Goal: Transaction & Acquisition: Purchase product/service

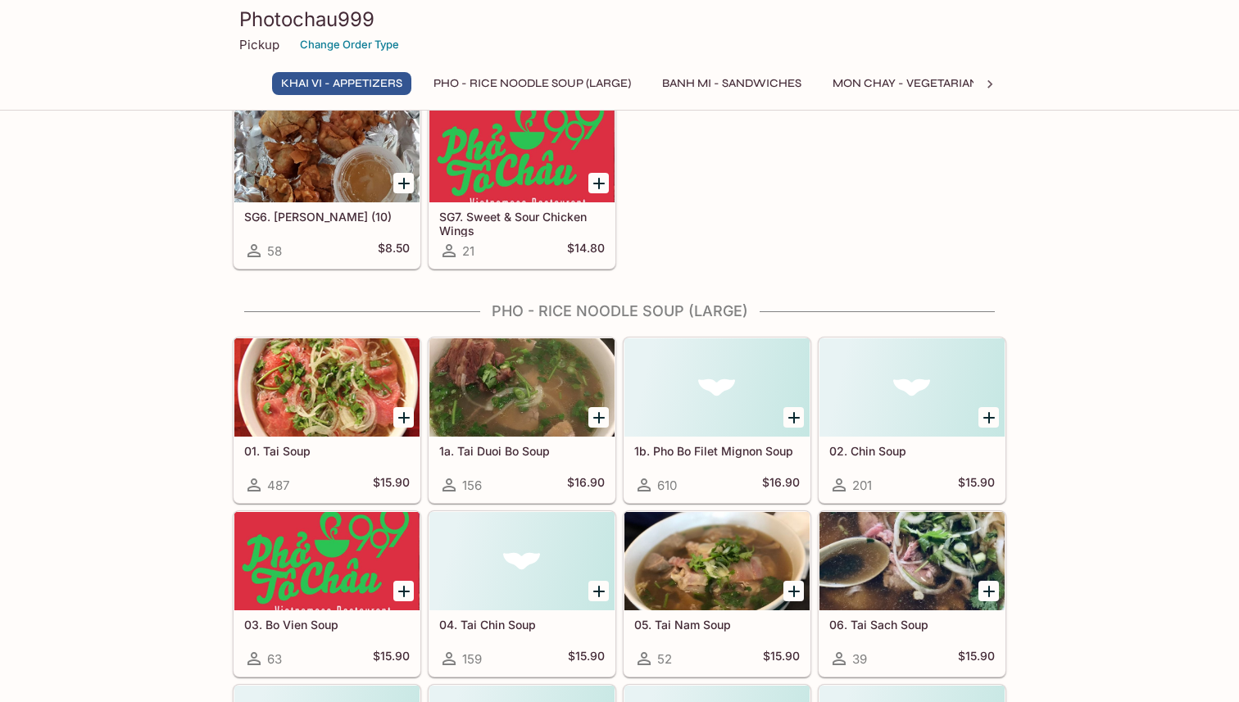
scroll to position [265, 0]
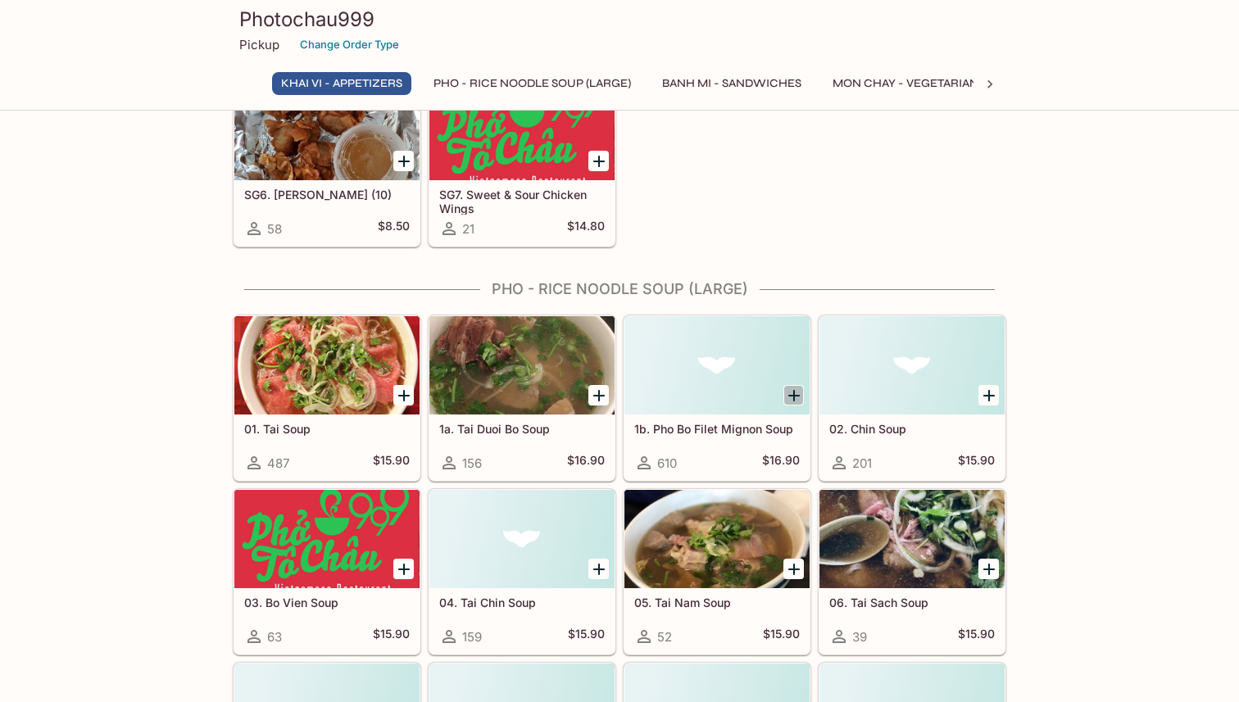
click at [784, 398] on icon "Add 1b. Pho Bo Filet Mignon Soup" at bounding box center [794, 396] width 20 height 20
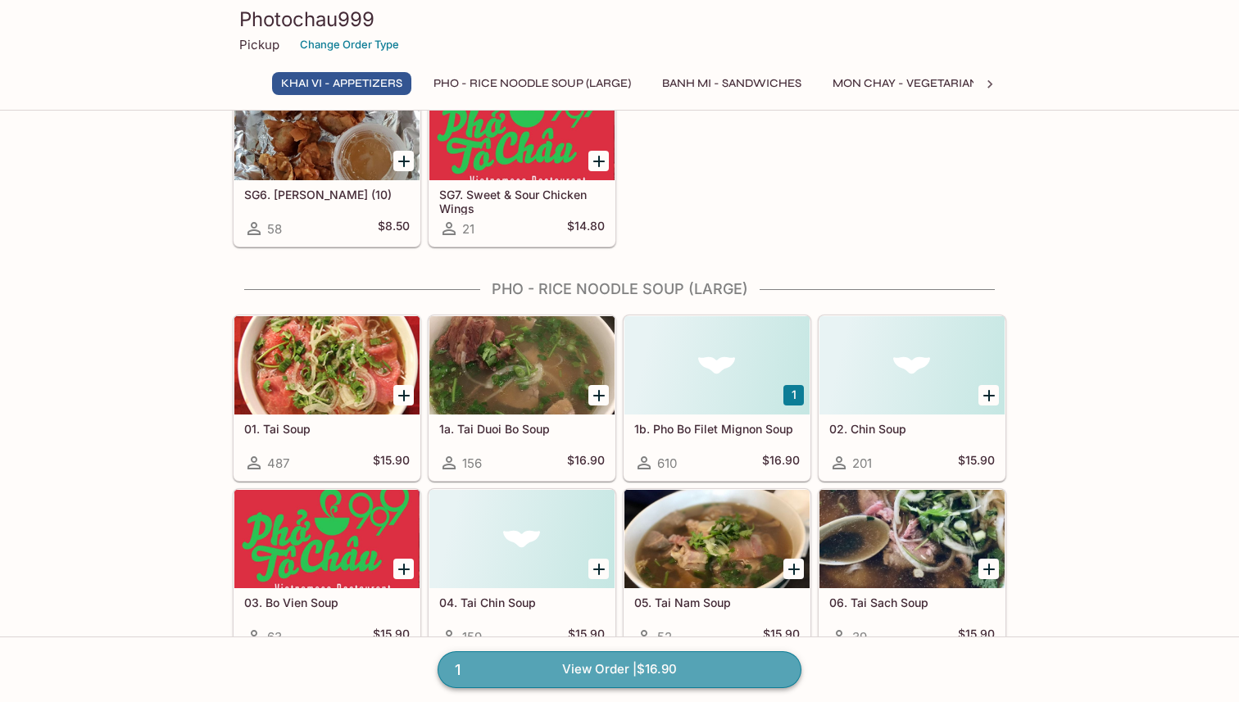
click at [687, 668] on link "1 View Order | $16.90" at bounding box center [620, 669] width 364 height 36
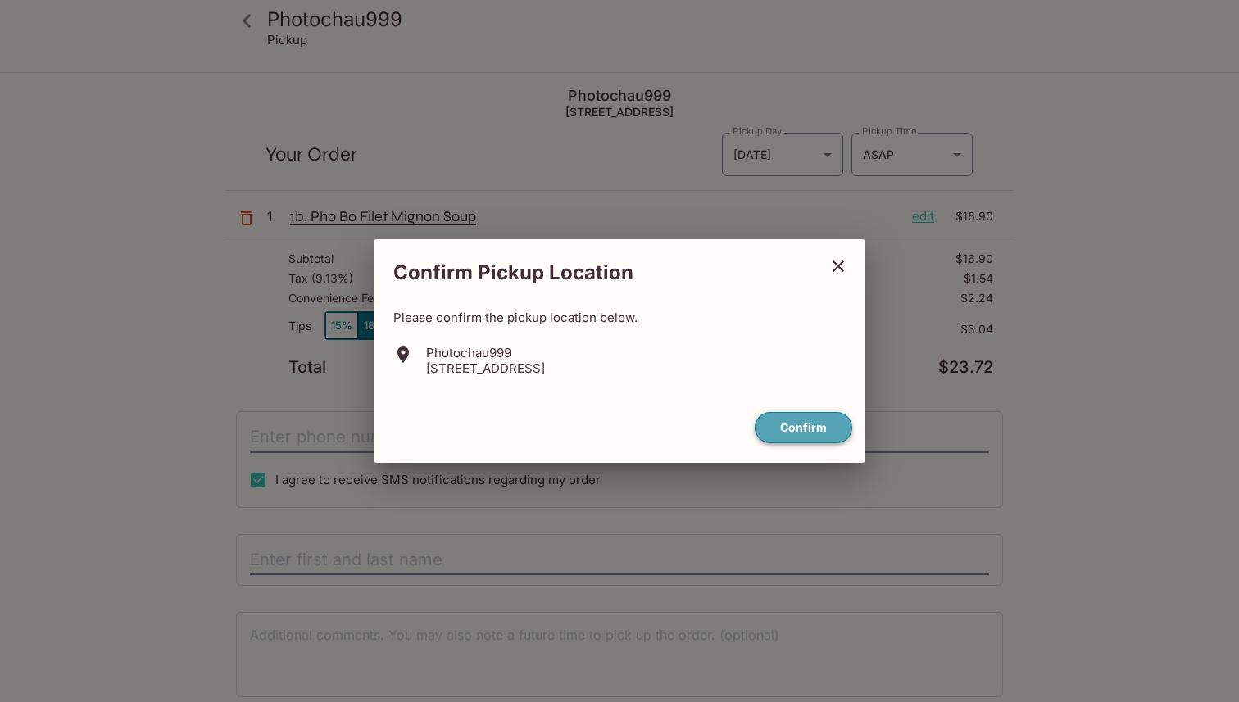
click at [787, 428] on button "Confirm" at bounding box center [803, 428] width 97 height 32
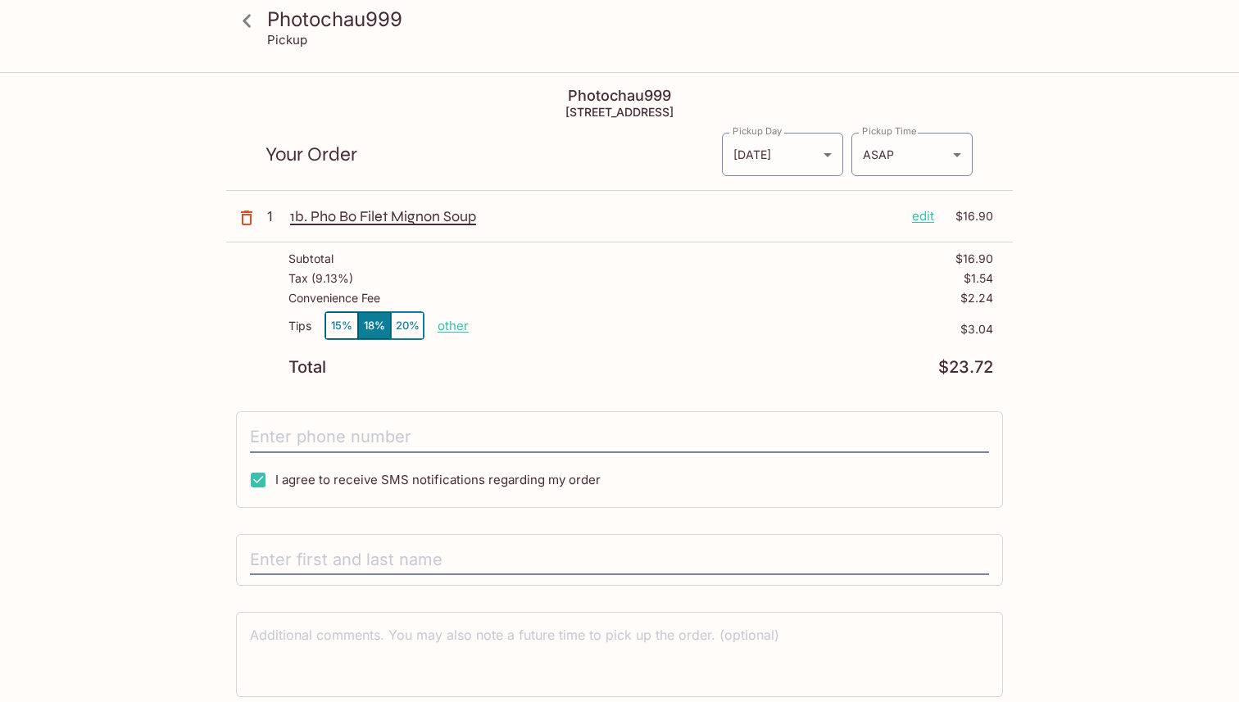
click at [453, 325] on p "other" at bounding box center [453, 326] width 31 height 16
drag, startPoint x: 555, startPoint y: 327, endPoint x: 605, endPoint y: 327, distance: 50.8
click at [605, 327] on div "Tips 15% 18% 20% Done 3.04 $3.04" at bounding box center [640, 335] width 705 height 48
type input "0.00"
click at [600, 356] on div "Tips 15% 18% 20% Done 0.00 $3.04" at bounding box center [640, 335] width 705 height 48
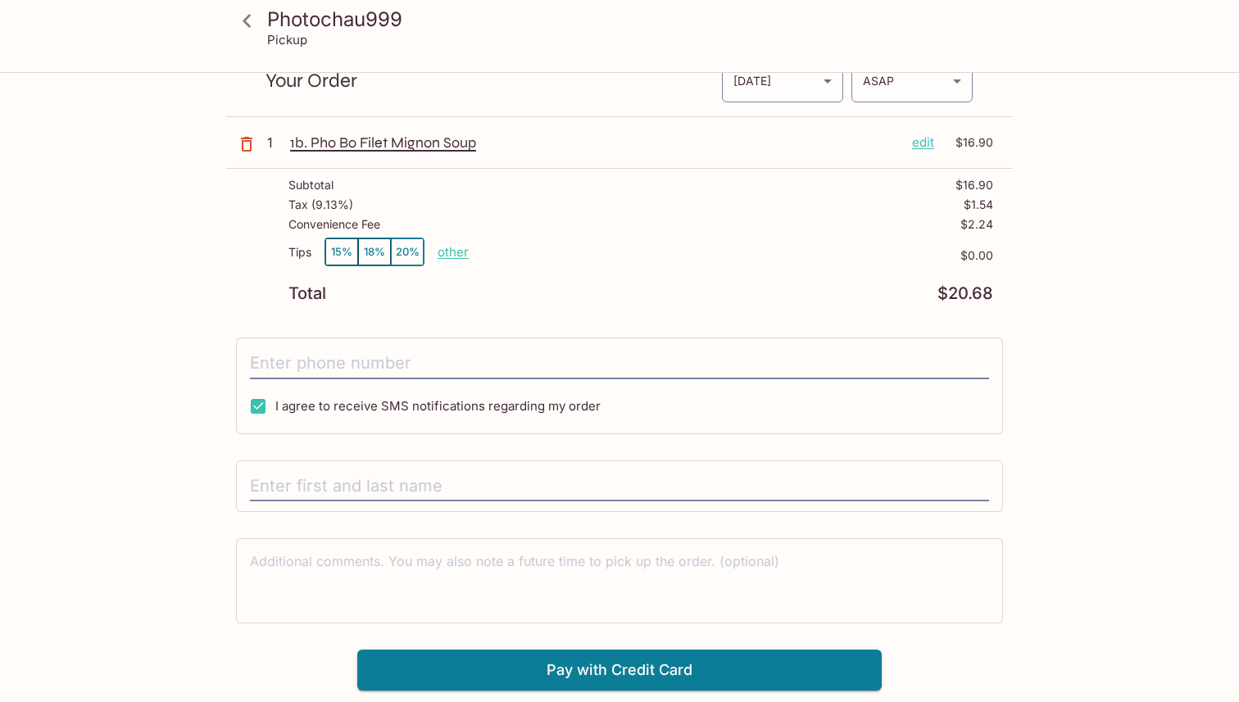
scroll to position [57, 0]
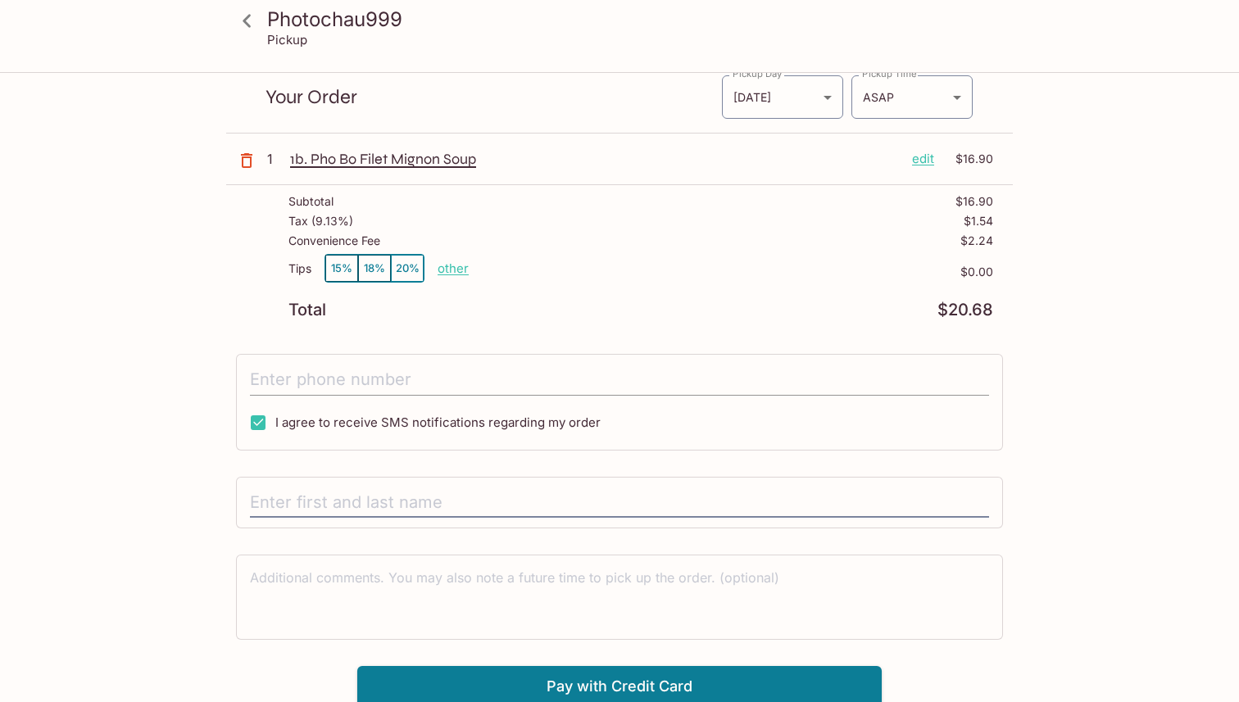
click at [738, 384] on input "tel" at bounding box center [619, 380] width 739 height 31
type input "[PHONE_NUMBER]"
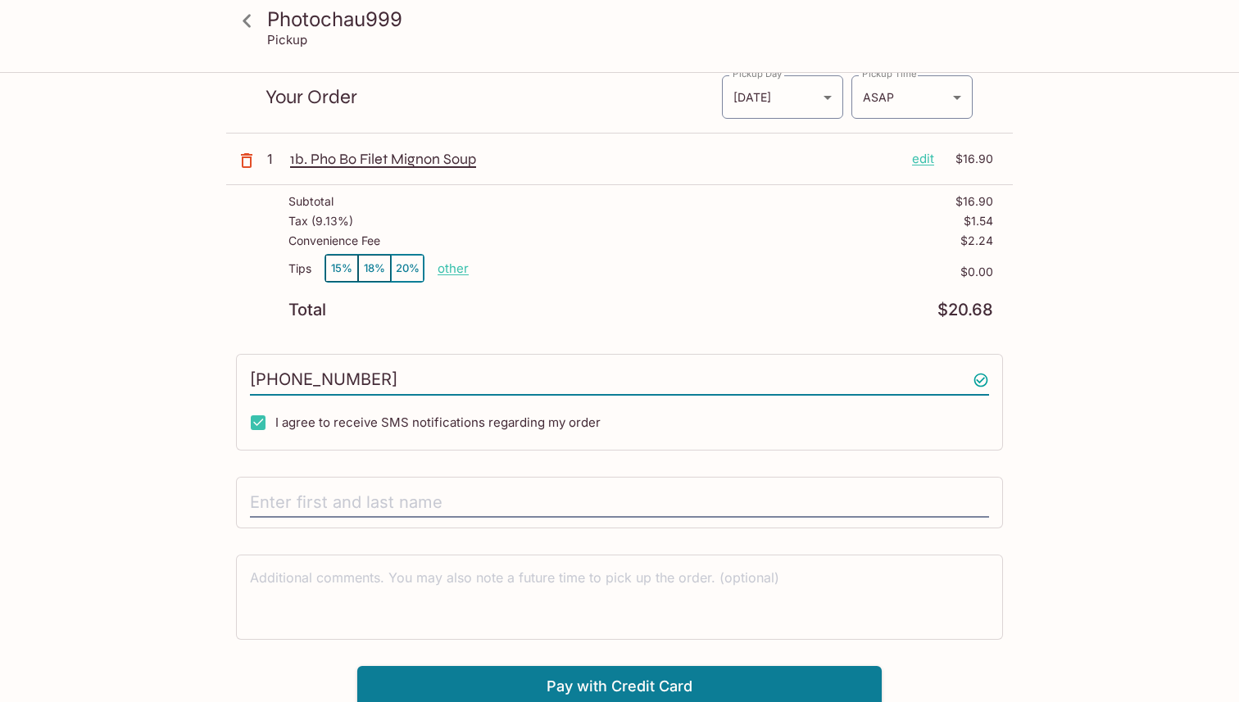
click at [172, 469] on div "Photochau999 Pickup Photochau999 [STREET_ADDRESS] Your Order Pickup Day [DATE] …" at bounding box center [619, 361] width 1049 height 691
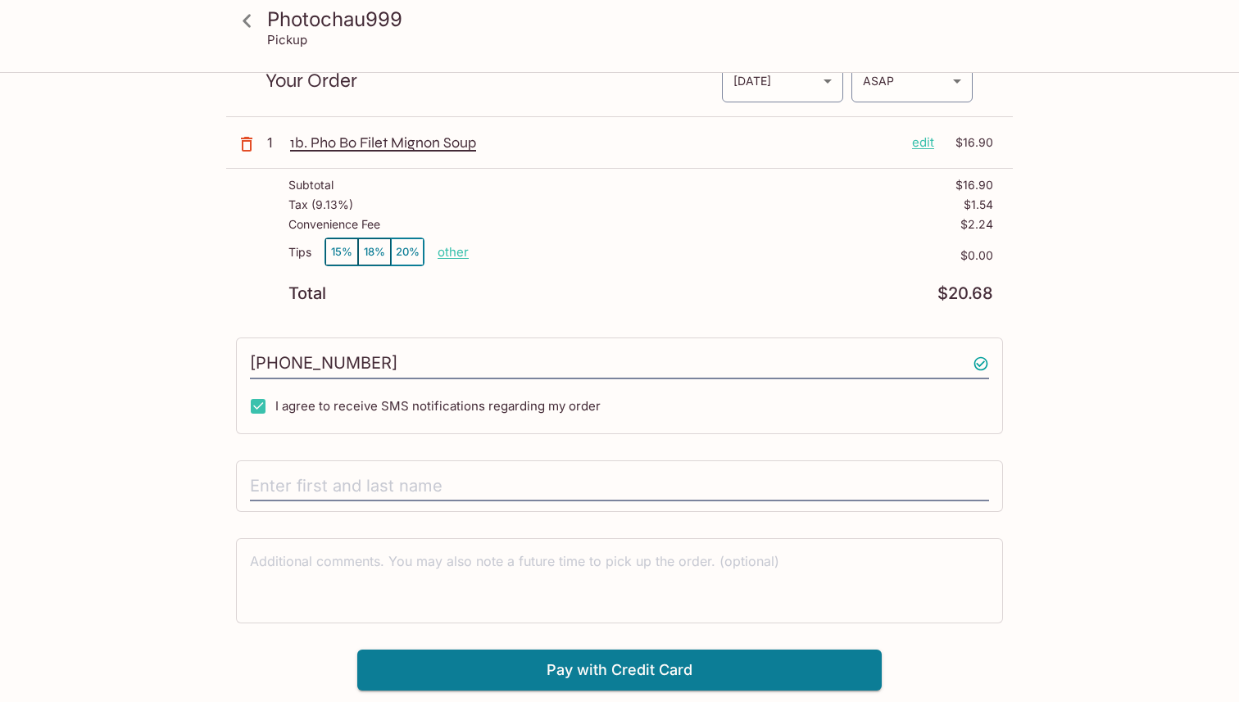
click at [256, 467] on div at bounding box center [619, 486] width 767 height 52
click at [265, 483] on input "text" at bounding box center [619, 486] width 739 height 31
type input "Yumin Suh"
click at [212, 593] on div "Photochau999 Pickup Photochau999 [STREET_ADDRESS] Your Order Pickup Day [DATE] …" at bounding box center [619, 345] width 1049 height 691
